Goal: Task Accomplishment & Management: Use online tool/utility

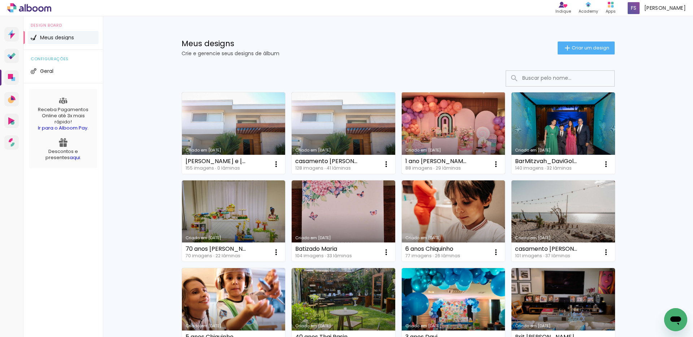
click at [448, 126] on link "Criado em [DATE]" at bounding box center [453, 133] width 104 height 82
